Goal: Information Seeking & Learning: Learn about a topic

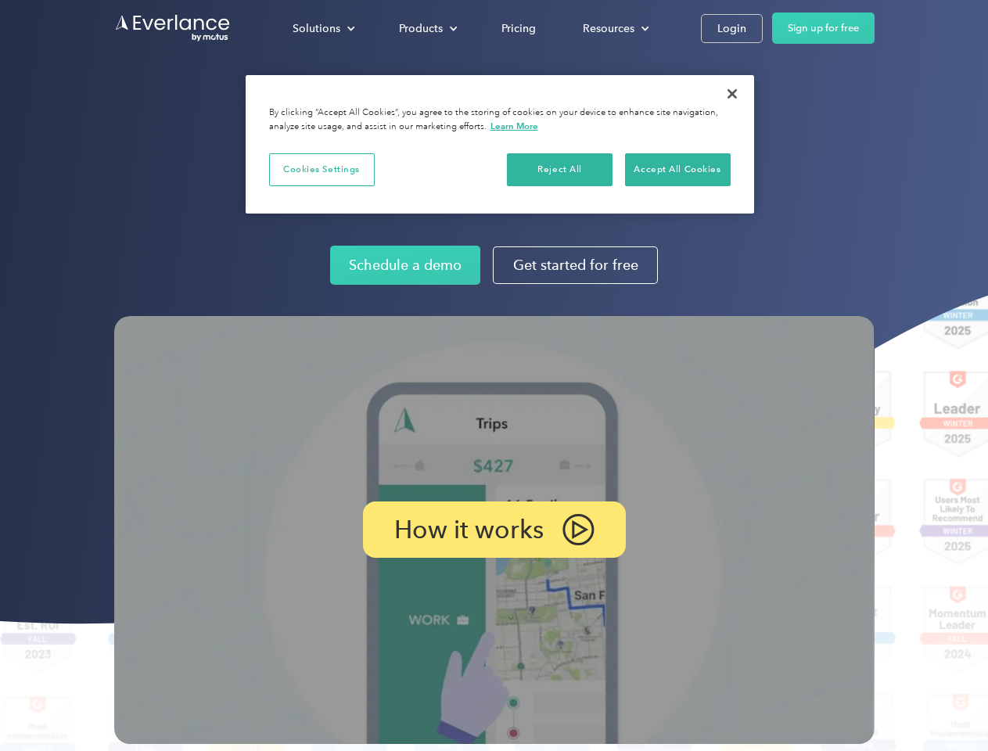
click at [494, 376] on img at bounding box center [494, 530] width 761 height 428
click at [323, 28] on div "Solutions" at bounding box center [317, 29] width 48 height 20
click at [427, 28] on div "Products" at bounding box center [421, 29] width 44 height 20
click at [614, 28] on div "Resources" at bounding box center [609, 29] width 52 height 20
click at [494, 530] on p "How it works" at bounding box center [468, 529] width 149 height 19
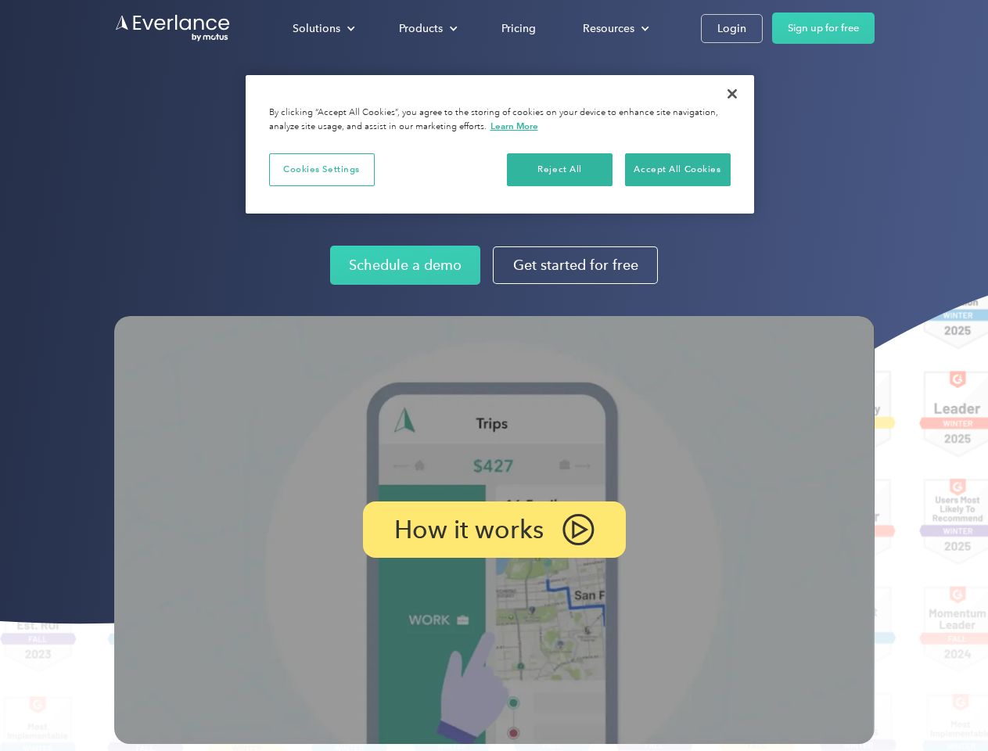
click at [322, 169] on button "Cookies Settings" at bounding box center [322, 169] width 106 height 33
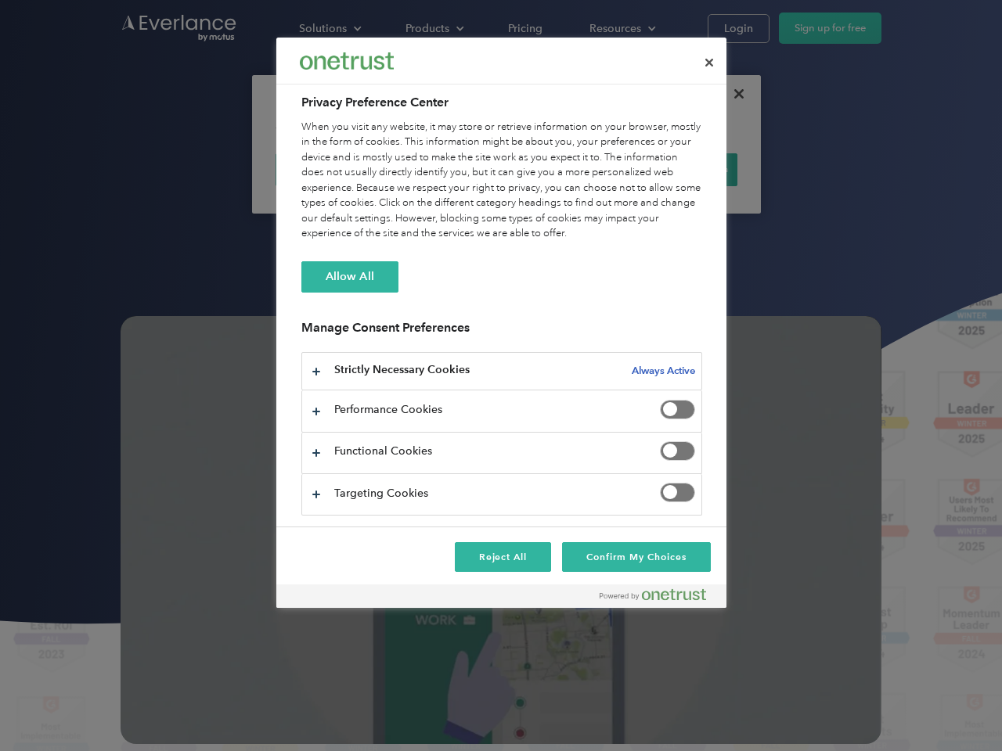
click at [560, 169] on div "When you visit any website, it may store or retrieve information on your browse…" at bounding box center [501, 181] width 401 height 122
click at [678, 169] on div "When you visit any website, it may store or retrieve information on your browse…" at bounding box center [501, 181] width 401 height 122
click at [733, 94] on div at bounding box center [501, 375] width 1002 height 751
